Goal: Task Accomplishment & Management: Manage account settings

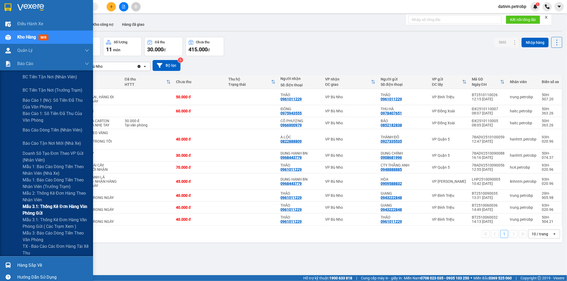
click at [50, 206] on span "Mẫu 3.1: Thống kê đơn hàng văn phòng gửi" at bounding box center [56, 209] width 66 height 13
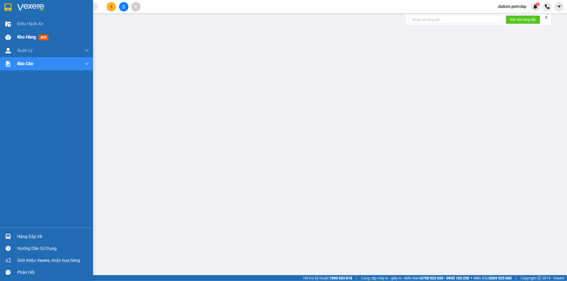
click at [32, 36] on span "Kho hàng" at bounding box center [26, 37] width 19 height 5
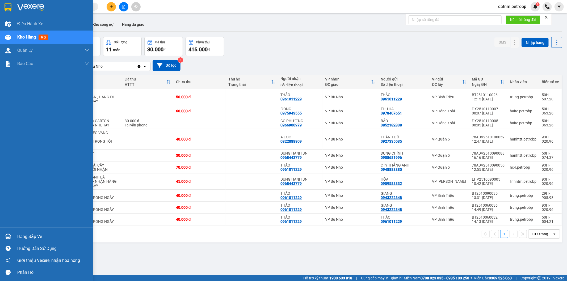
click at [26, 236] on div "Hàng sắp về" at bounding box center [53, 237] width 72 height 8
click at [26, 236] on div "Điều hành xe Kho hàng mới Quản [PERSON_NAME] lý chuyến Quản lý khách hàng Quản …" at bounding box center [46, 140] width 93 height 281
click at [24, 237] on div "Hàng sắp về" at bounding box center [53, 237] width 72 height 8
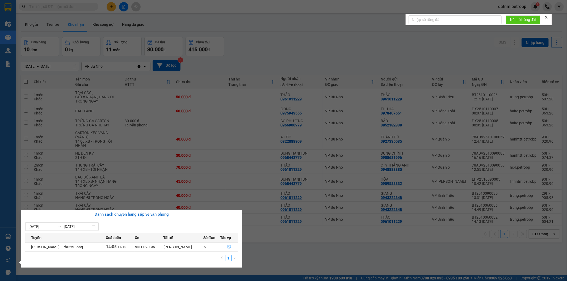
click at [280, 254] on section "Kết quả tìm kiếm ( 0 ) Bộ lọc No Data datnm.petrobp 1 Điều hành xe Kho hàng mới…" at bounding box center [283, 140] width 567 height 281
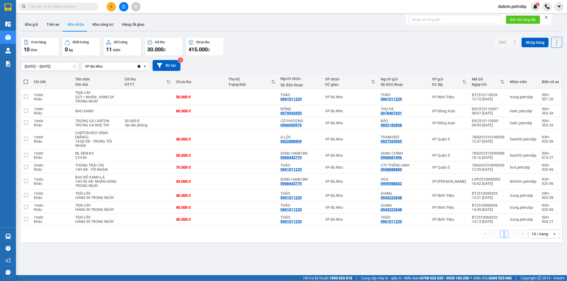
click at [280, 254] on div "ver 1.8.146 Kho gửi Trên xe Kho nhận Kho công nợ Hàng đã giao Đơn hàng 10 đơn K…" at bounding box center [291, 156] width 545 height 281
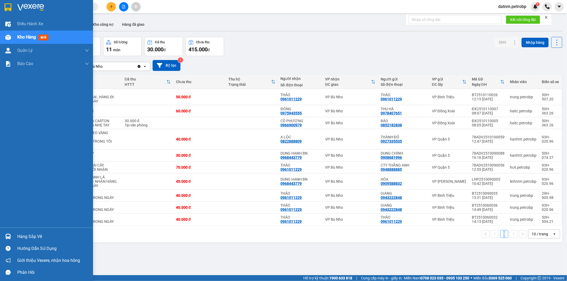
click at [23, 234] on div "Hàng sắp về" at bounding box center [53, 237] width 72 height 8
click at [23, 234] on div "Điều hành xe Kho hàng mới Quản [PERSON_NAME] lý chuyến Quản lý khách hàng Quản …" at bounding box center [46, 140] width 93 height 281
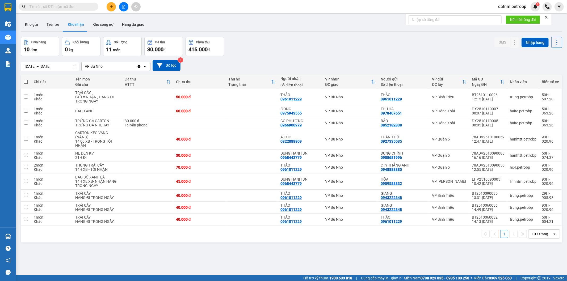
click at [300, 268] on div "ver 1.8.146 Kho gửi Trên xe Kho nhận Kho công nợ Hàng đã giao Đơn hàng 10 đơn K…" at bounding box center [291, 156] width 545 height 281
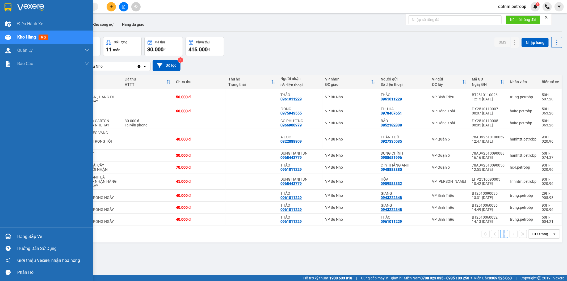
click at [31, 235] on div "Hàng sắp về" at bounding box center [53, 237] width 72 height 8
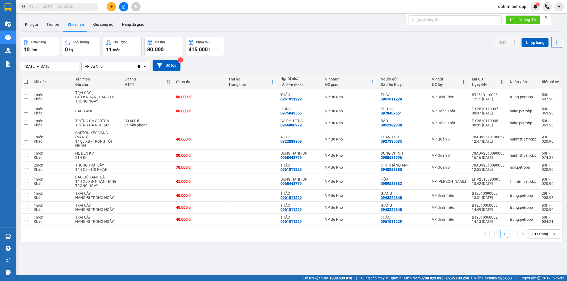
click at [267, 256] on section "Kết quả tìm kiếm ( 0 ) Bộ lọc No Data datnm.petrobp 1 Điều hành xe Kho hàng mới…" at bounding box center [283, 140] width 567 height 281
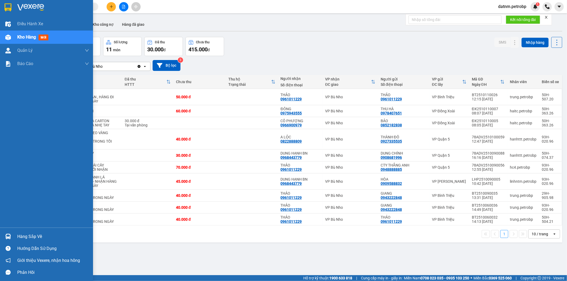
click at [20, 235] on div "Hàng sắp về" at bounding box center [53, 237] width 72 height 8
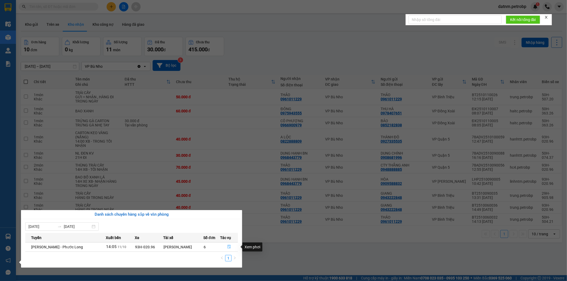
click at [228, 246] on icon "file-done" at bounding box center [228, 247] width 3 height 4
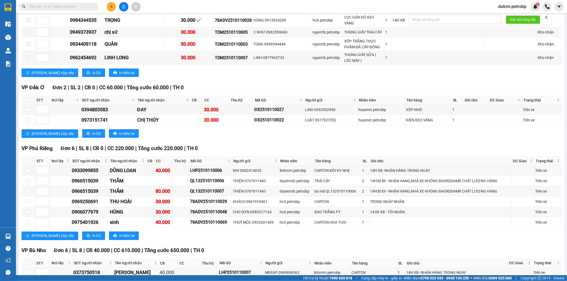
scroll to position [767, 0]
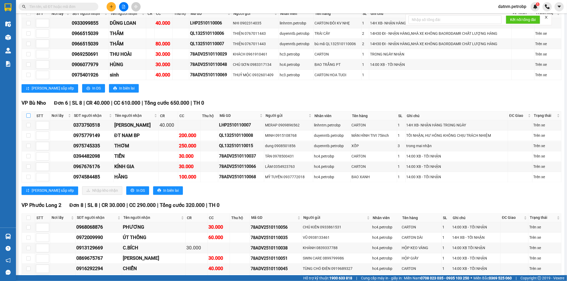
click at [27, 113] on input "checkbox" at bounding box center [28, 115] width 4 height 4
checkbox input "true"
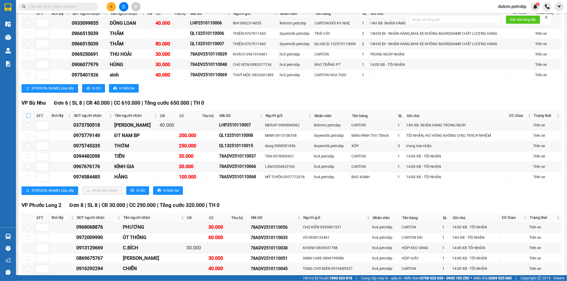
checkbox input "true"
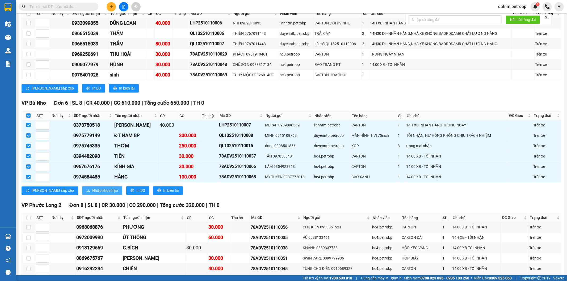
click at [92, 188] on span "Nhập kho nhận" at bounding box center [105, 191] width 26 height 6
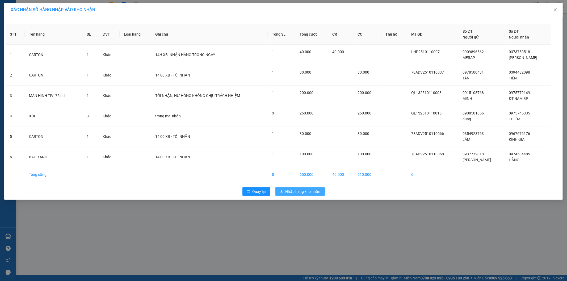
click at [302, 193] on span "Nhập hàng kho nhận" at bounding box center [302, 192] width 35 height 6
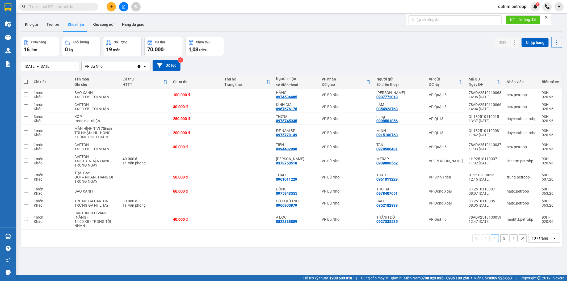
click at [411, 265] on div "ver 1.8.146 Kho gửi Trên xe Kho nhận Kho công nợ Hàng đã giao Đơn hàng 16 đơn K…" at bounding box center [291, 156] width 545 height 281
click at [500, 239] on button "2" at bounding box center [504, 238] width 8 height 8
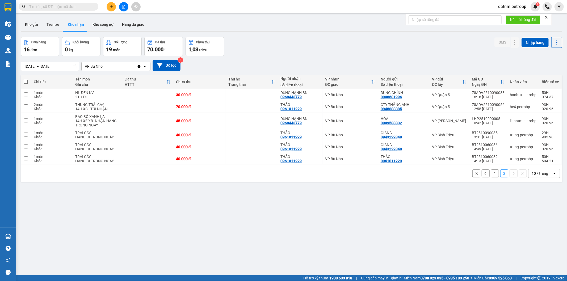
click at [491, 176] on button "1" at bounding box center [495, 174] width 8 height 8
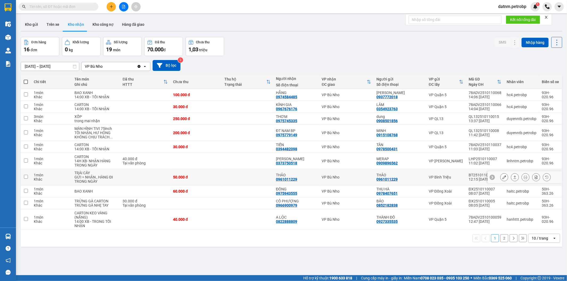
scroll to position [24, 0]
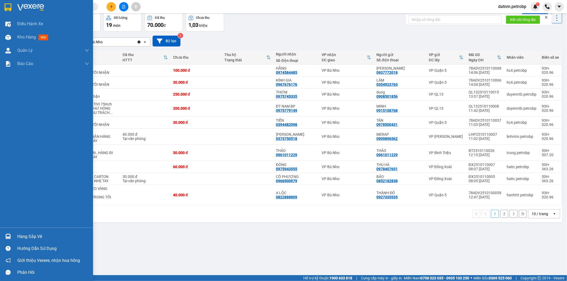
click at [40, 235] on div "Hàng sắp về" at bounding box center [53, 237] width 72 height 8
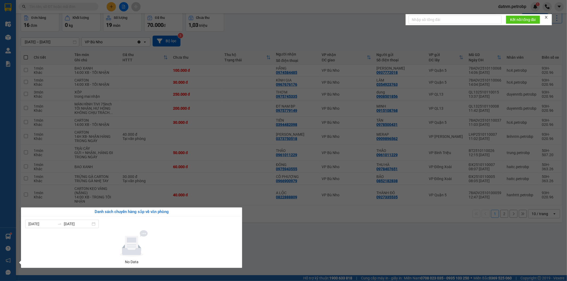
click at [269, 248] on section "Kết quả tìm kiếm ( 0 ) Bộ lọc No Data datnm.petrobp 1 Điều hành xe Kho hàng mới…" at bounding box center [283, 140] width 567 height 281
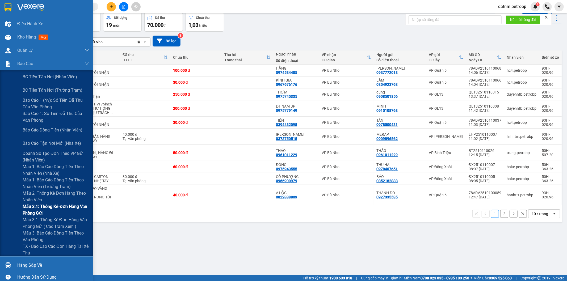
click at [31, 205] on span "Mẫu 3.1: Thống kê đơn hàng văn phòng gửi" at bounding box center [56, 209] width 66 height 13
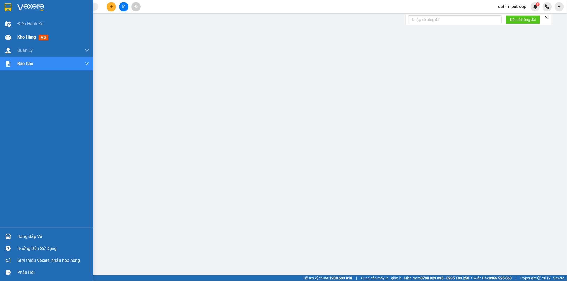
click at [23, 37] on span "Kho hàng" at bounding box center [26, 37] width 19 height 5
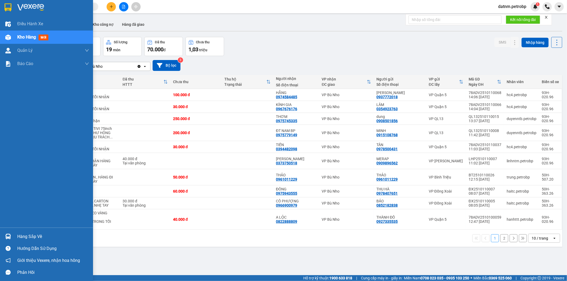
click at [25, 237] on div "Hàng sắp về" at bounding box center [53, 237] width 72 height 8
click at [25, 237] on div "Điều hành xe Kho hàng mới Quản [PERSON_NAME] lý chuyến Quản lý khách hàng Quản …" at bounding box center [46, 140] width 93 height 281
click at [29, 235] on div "Hàng sắp về" at bounding box center [53, 237] width 72 height 8
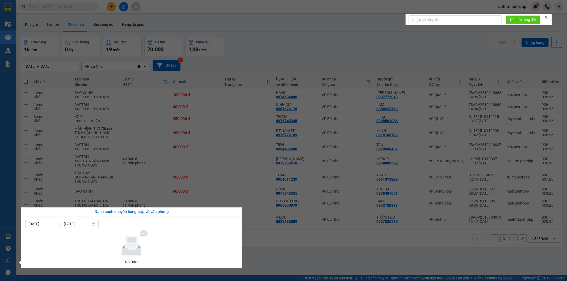
click at [299, 261] on section "Kết quả tìm kiếm ( 0 ) Bộ lọc No Data datnm.petrobp 1 Điều hành xe Kho hàng mới…" at bounding box center [283, 140] width 567 height 281
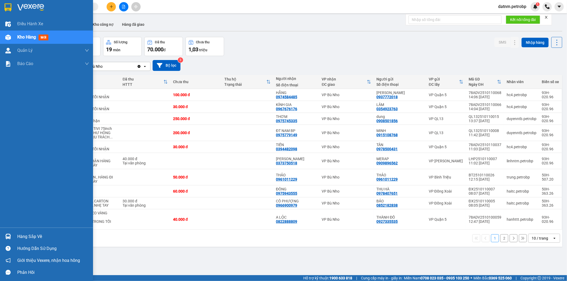
click at [30, 239] on div "Hàng sắp về" at bounding box center [53, 237] width 72 height 8
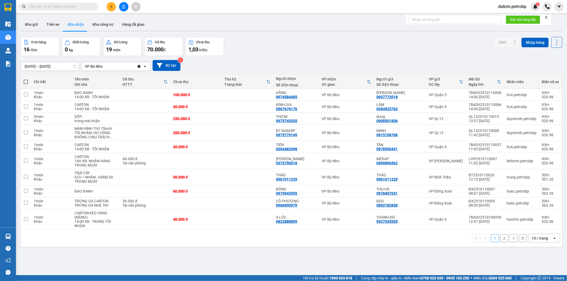
click at [278, 256] on section "Kết quả tìm kiếm ( 0 ) Bộ lọc No Data datnm.petrobp 1 Điều hành xe Kho hàng mới…" at bounding box center [283, 140] width 567 height 281
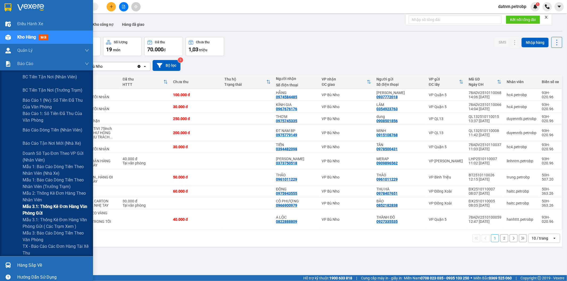
click at [45, 208] on span "Mẫu 3.1: Thống kê đơn hàng văn phòng gửi" at bounding box center [56, 209] width 66 height 13
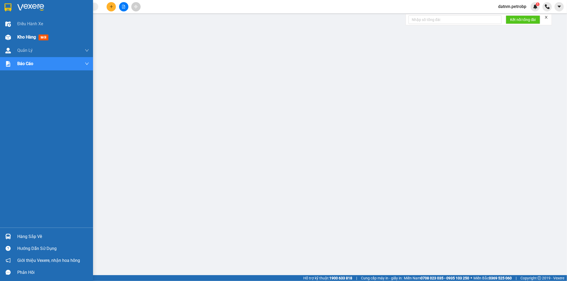
click at [24, 37] on span "Kho hàng" at bounding box center [26, 37] width 19 height 5
